Goal: Transaction & Acquisition: Purchase product/service

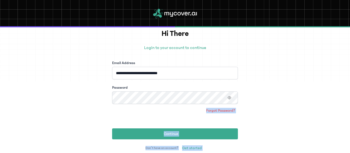
scroll to position [48, 0]
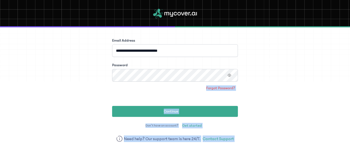
click at [267, 152] on html "**********" at bounding box center [175, 79] width 350 height 158
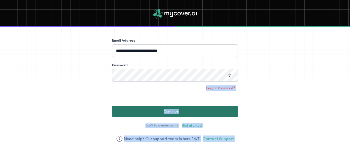
click at [197, 108] on button "Continue" at bounding box center [175, 111] width 126 height 11
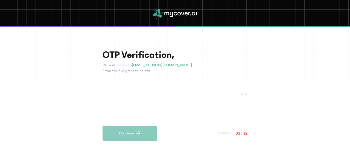
type input "*"
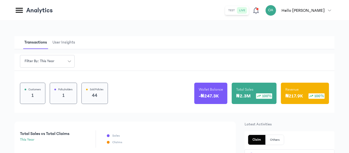
click at [185, 59] on div "Filter by: this year Customers 1 Policyholders 1 Sold Policies 44 Wallet Balanc…" at bounding box center [174, 83] width 320 height 59
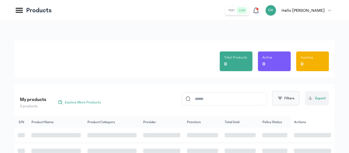
click at [283, 101] on button "Filters" at bounding box center [285, 98] width 27 height 14
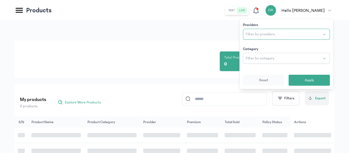
click at [253, 34] on span "Filter by providers" at bounding box center [260, 33] width 29 height 5
type input "*****"
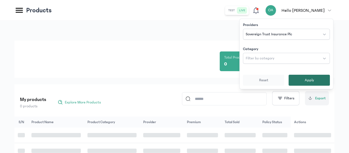
click at [302, 81] on button "Apply" at bounding box center [308, 80] width 41 height 11
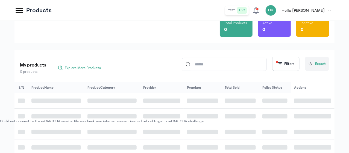
scroll to position [44, 0]
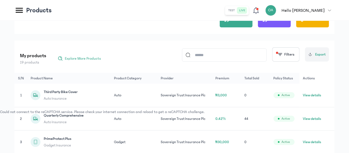
click at [229, 122] on td "0.42%" at bounding box center [226, 118] width 29 height 23
click at [309, 121] on button "View details" at bounding box center [312, 118] width 18 height 5
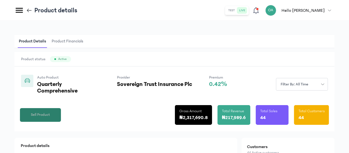
click at [50, 117] on span "Sell Product" at bounding box center [40, 115] width 19 height 6
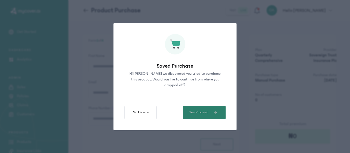
click at [192, 115] on span "Yes Proceed" at bounding box center [198, 112] width 19 height 6
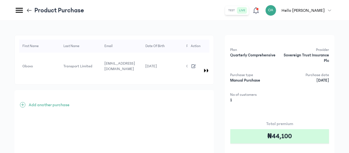
click at [174, 93] on div "+ Add another purchase" at bounding box center [113, 144] width 199 height 109
click at [197, 63] on icon "button" at bounding box center [194, 66] width 6 height 6
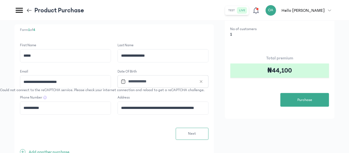
scroll to position [76, 0]
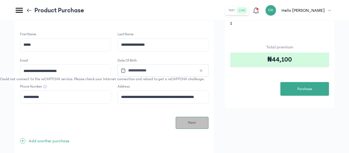
click at [196, 120] on span "Next" at bounding box center [192, 123] width 8 height 6
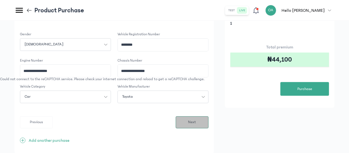
scroll to position [0, 0]
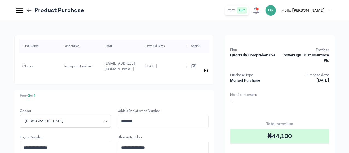
click at [208, 108] on div "Vehicle registration number" at bounding box center [162, 110] width 91 height 5
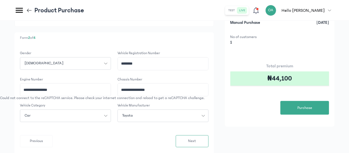
scroll to position [66, 0]
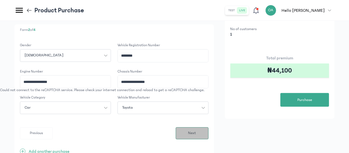
click at [196, 130] on span "Next" at bounding box center [192, 133] width 8 height 6
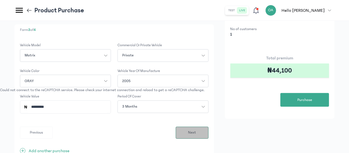
scroll to position [0, 0]
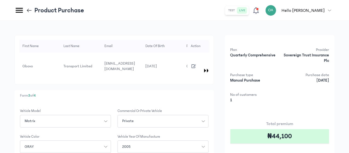
click at [181, 93] on p "Form 3 of 4" at bounding box center [114, 96] width 188 height 6
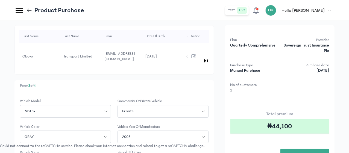
scroll to position [11, 0]
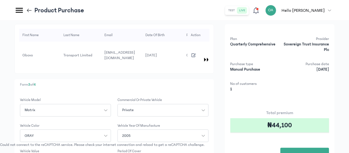
click at [181, 90] on div "Form 3 of 4 Vehicle Model Matrix Commercial or private vehicle Private Vehicle …" at bounding box center [113, 148] width 199 height 139
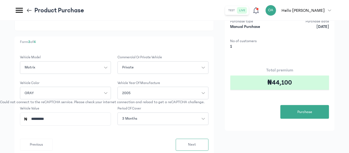
scroll to position [55, 0]
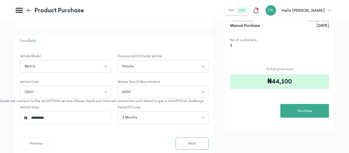
click at [107, 111] on input "*********" at bounding box center [67, 117] width 79 height 13
type input "*"
type input "**********"
click at [208, 138] on button "Next" at bounding box center [192, 143] width 33 height 12
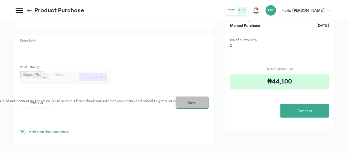
scroll to position [0, 0]
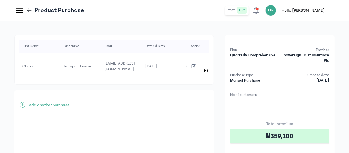
click at [214, 130] on div "+ Add another purchase" at bounding box center [113, 144] width 199 height 109
click at [197, 63] on icon "button" at bounding box center [194, 66] width 6 height 6
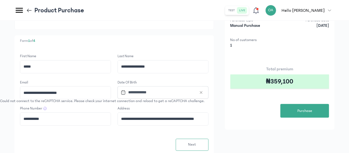
scroll to position [66, 0]
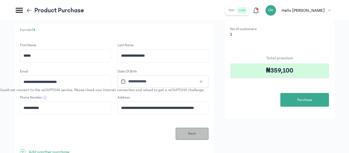
click at [208, 128] on button "Next" at bounding box center [192, 134] width 33 height 12
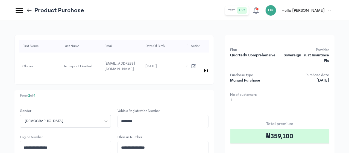
click at [200, 93] on p "Form 2 of 4" at bounding box center [114, 96] width 188 height 6
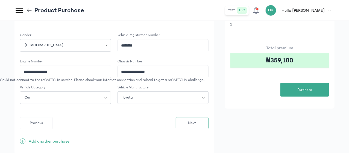
scroll to position [76, 0]
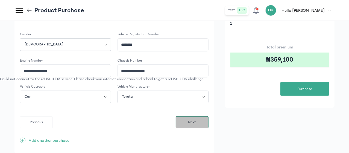
click at [196, 119] on span "Next" at bounding box center [192, 122] width 8 height 6
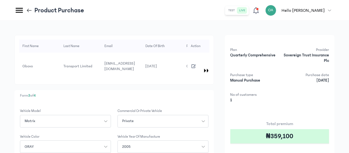
click at [172, 93] on p "Form 3 of 4" at bounding box center [114, 96] width 188 height 6
click at [239, 93] on div "**********" at bounding box center [174, 132] width 320 height 194
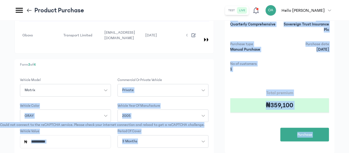
scroll to position [88, 0]
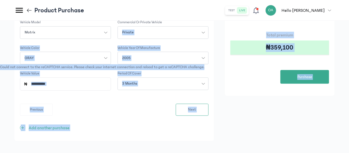
drag, startPoint x: 234, startPoint y: 104, endPoint x: 225, endPoint y: 163, distance: 59.7
click at [185, 106] on div "Previous Next" at bounding box center [114, 110] width 188 height 12
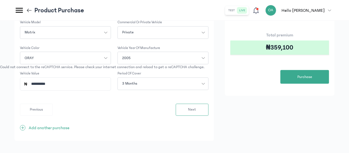
click at [107, 79] on input "**********" at bounding box center [67, 84] width 79 height 13
type input "*"
type input "*********"
click at [208, 107] on button "Next" at bounding box center [192, 110] width 33 height 12
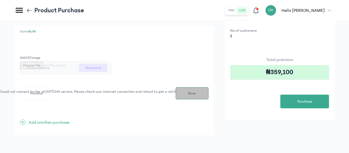
scroll to position [0, 0]
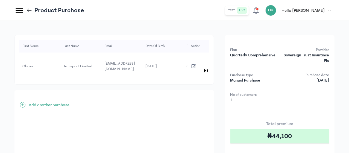
click at [225, 31] on div "First Name Last Name Email Date of Birth Phone Number Address Gender Vehicle re…" at bounding box center [174, 119] width 349 height 196
